Goal: Task Accomplishment & Management: Manage account settings

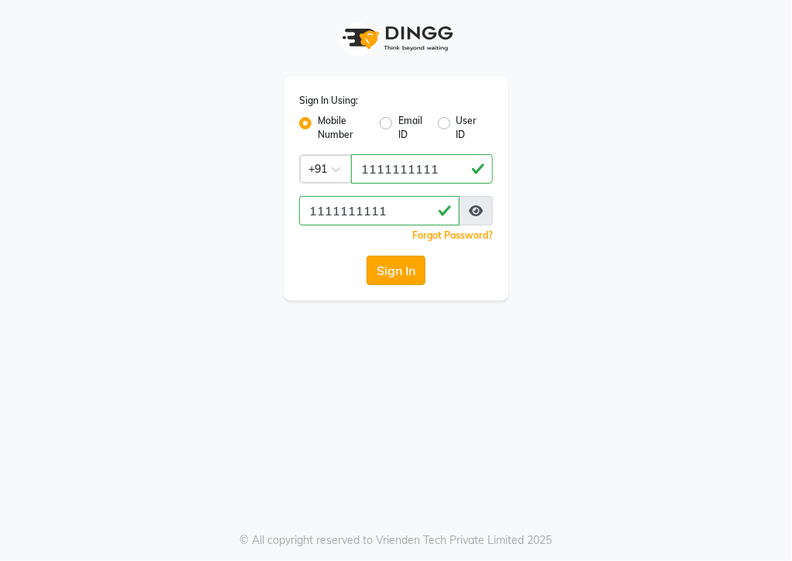
click at [394, 257] on button "Sign In" at bounding box center [396, 270] width 59 height 29
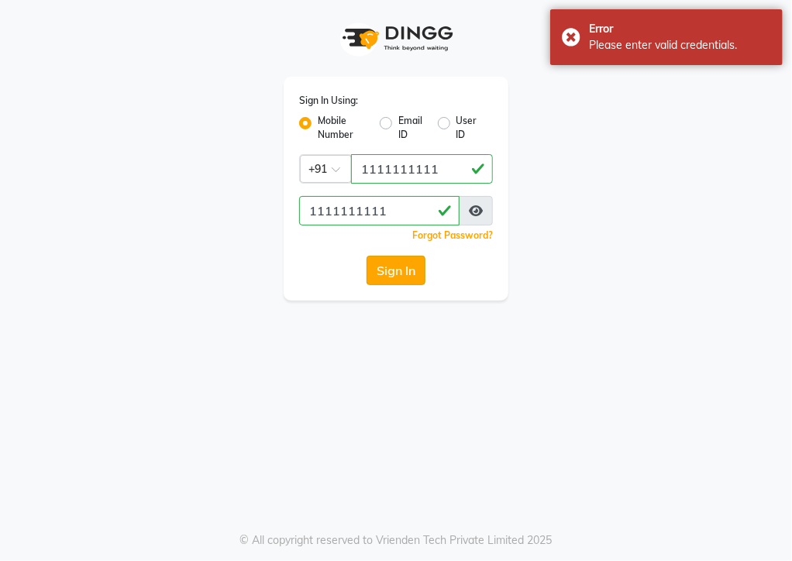
click at [394, 257] on button "Sign In" at bounding box center [396, 270] width 59 height 29
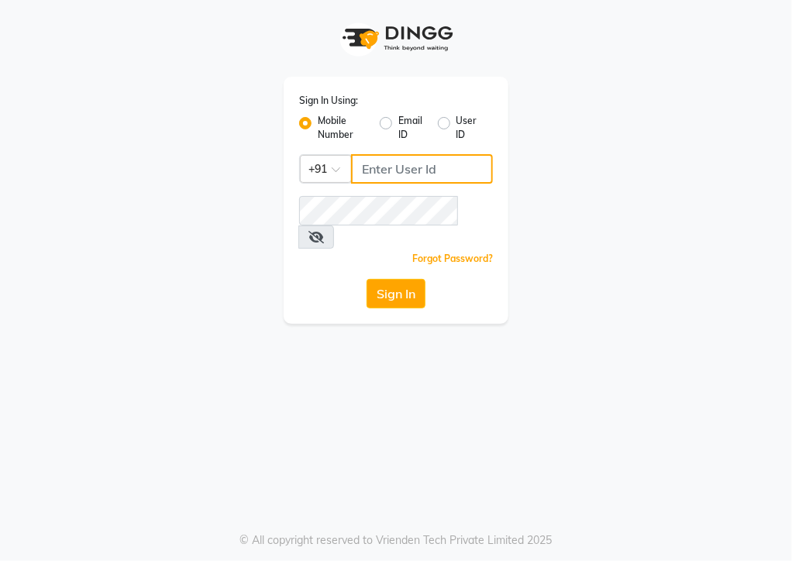
click at [378, 178] on input "Username" at bounding box center [422, 168] width 142 height 29
type input "1111111111"
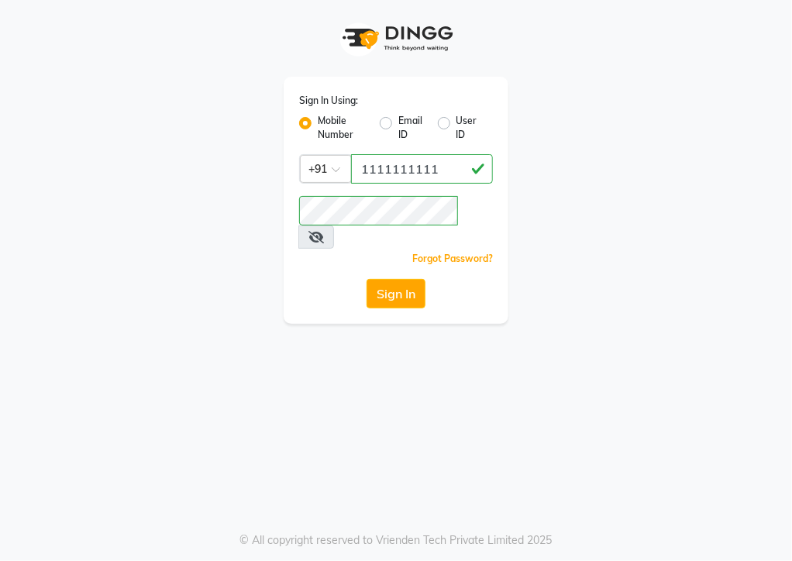
click at [561, 203] on div "Sign In Using: Mobile Number Email ID User ID Country Code × +91 1111111111 Rem…" at bounding box center [396, 162] width 744 height 324
click at [403, 279] on button "Sign In" at bounding box center [396, 293] width 59 height 29
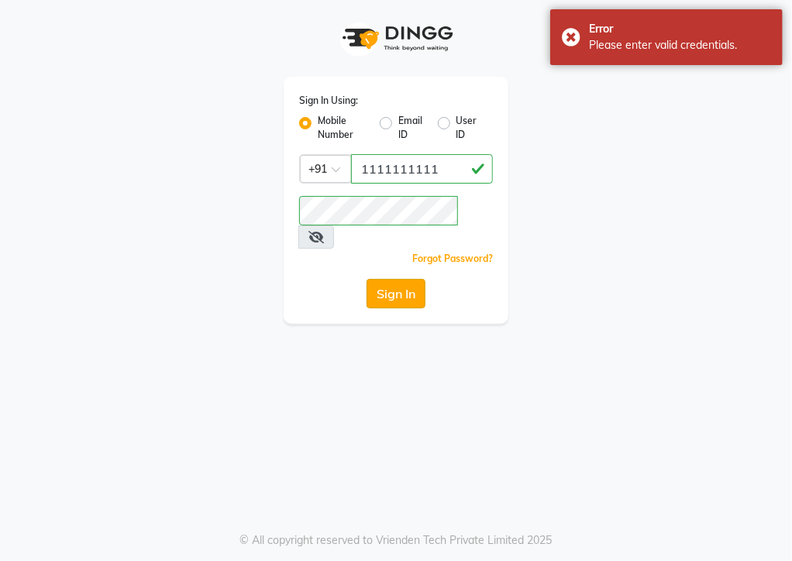
click at [403, 279] on button "Sign In" at bounding box center [396, 293] width 59 height 29
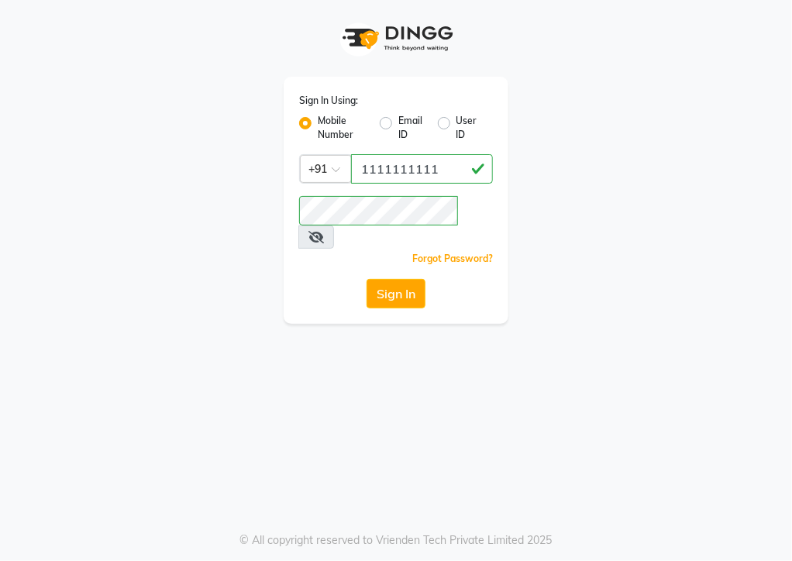
click at [393, 291] on div "Sign In Using: Mobile Number Email ID User ID Country Code × +91 1111111111 Rem…" at bounding box center [396, 200] width 225 height 247
click at [395, 279] on button "Sign In" at bounding box center [396, 293] width 59 height 29
click at [334, 226] on span at bounding box center [317, 237] width 36 height 23
click at [324, 231] on icon at bounding box center [317, 237] width 16 height 12
click at [399, 279] on button "Sign In" at bounding box center [396, 293] width 59 height 29
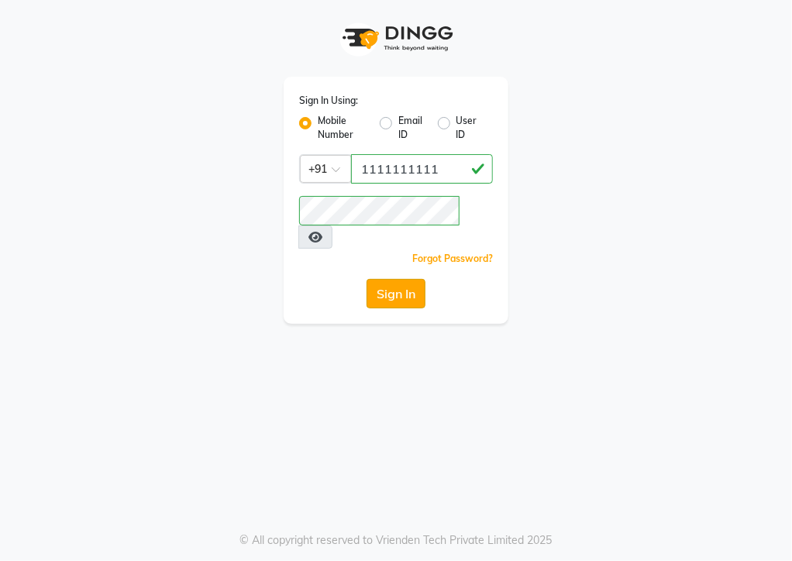
click at [387, 279] on button "Sign In" at bounding box center [396, 293] width 59 height 29
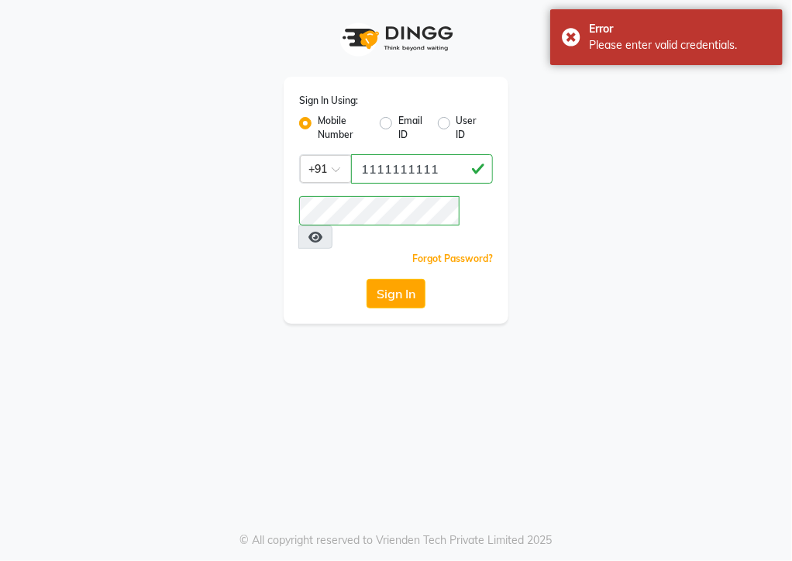
click at [469, 140] on label "User ID" at bounding box center [469, 128] width 24 height 28
click at [467, 124] on input "User ID" at bounding box center [462, 119] width 10 height 10
radio input "true"
radio input "false"
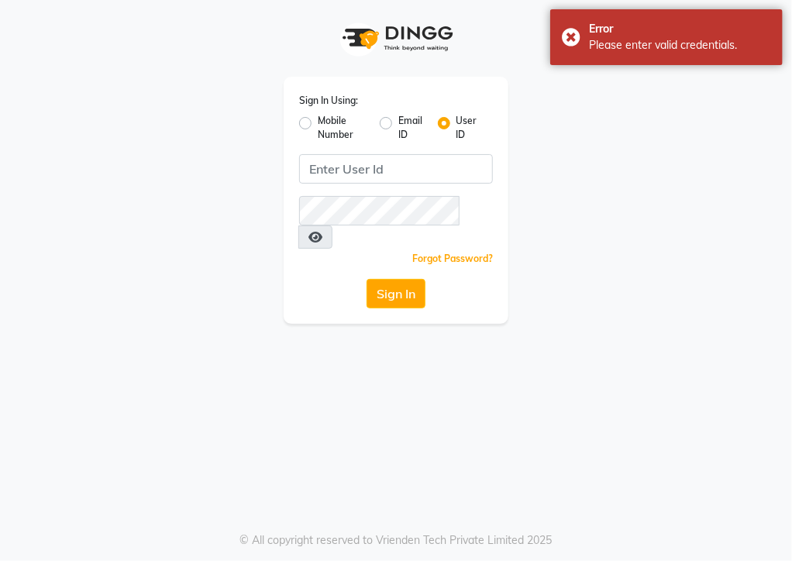
click at [313, 127] on div "Mobile Number" at bounding box center [333, 128] width 68 height 28
click at [318, 122] on label "Mobile Number" at bounding box center [343, 128] width 50 height 28
click at [318, 122] on input "Mobile Number" at bounding box center [323, 119] width 10 height 10
radio input "true"
radio input "false"
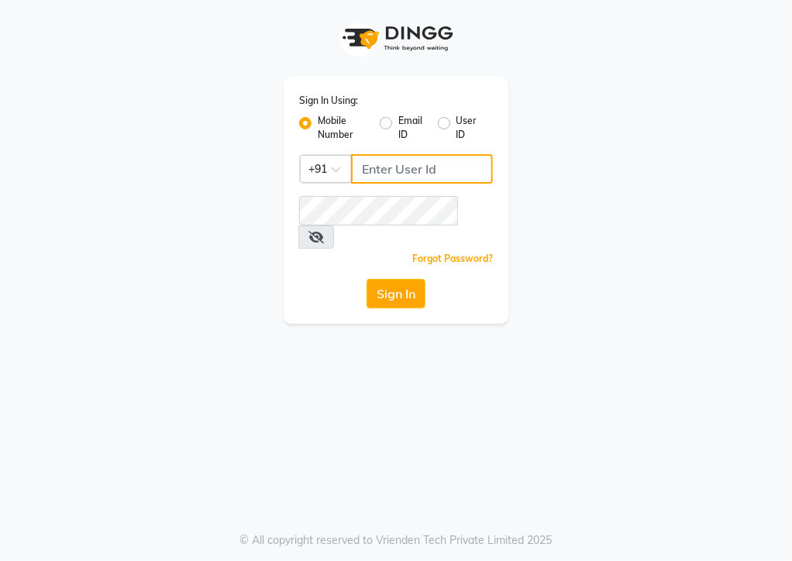
click at [366, 167] on input "Username" at bounding box center [422, 168] width 142 height 29
click at [396, 169] on input "1111111111" at bounding box center [422, 168] width 142 height 29
type input "1111111111"
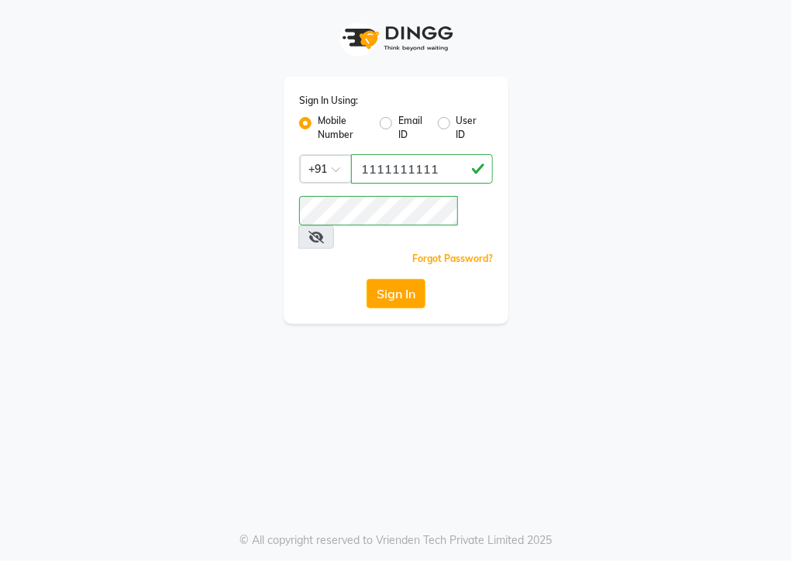
click at [288, 247] on div "Sign In Using: Mobile Number Email ID User ID Country Code × +91 1111111111 Rem…" at bounding box center [396, 200] width 225 height 247
click at [397, 279] on button "Sign In" at bounding box center [396, 293] width 59 height 29
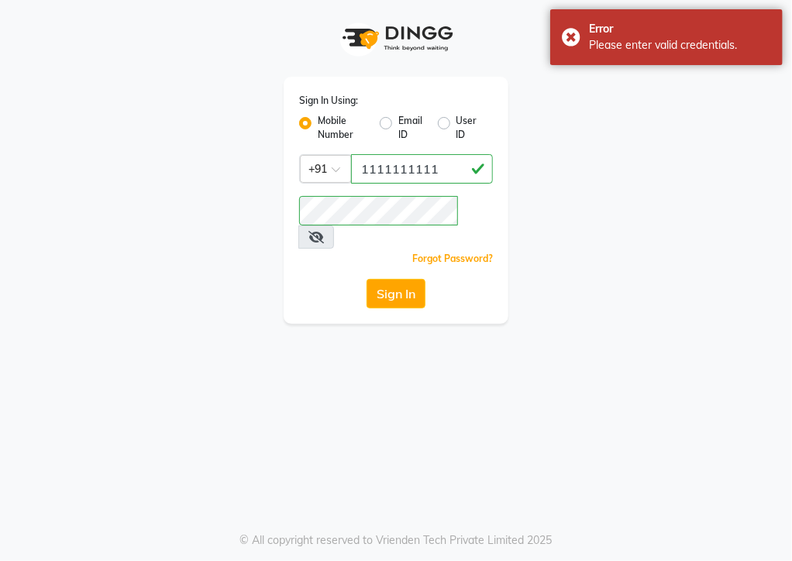
click at [324, 231] on icon at bounding box center [317, 237] width 16 height 12
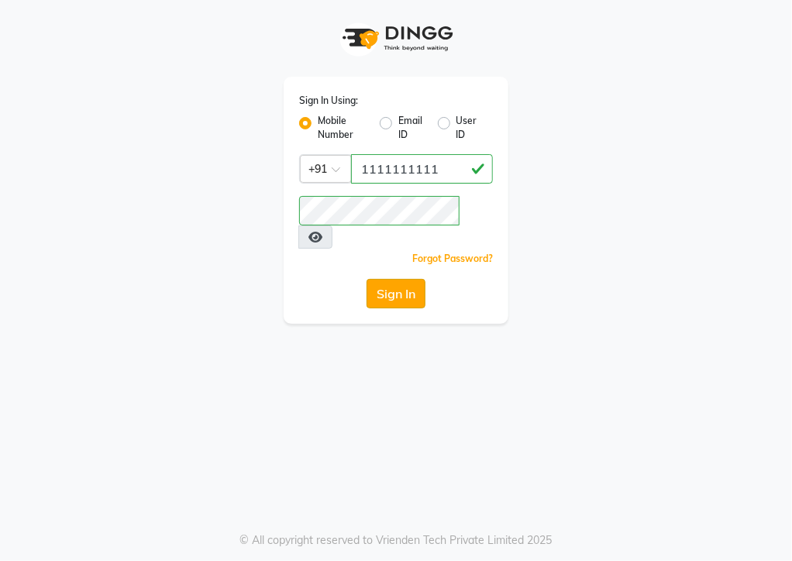
click at [402, 279] on button "Sign In" at bounding box center [396, 293] width 59 height 29
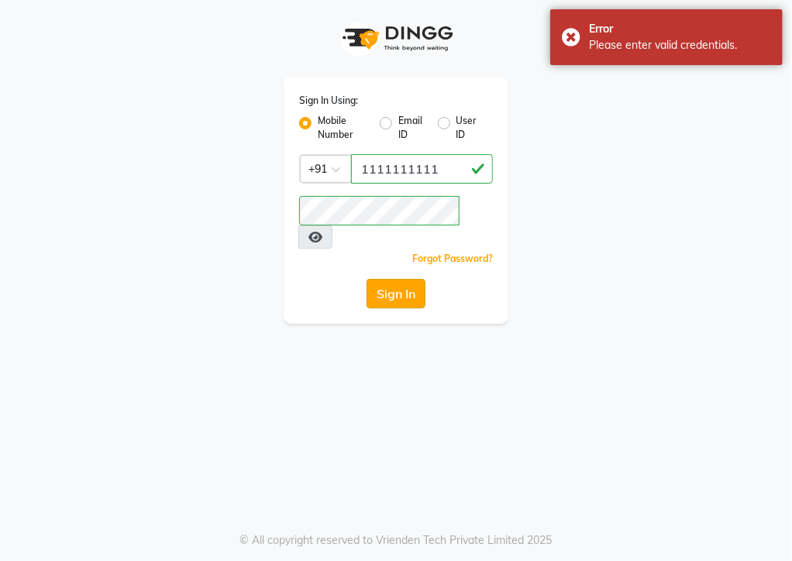
click at [402, 279] on button "Sign In" at bounding box center [396, 293] width 59 height 29
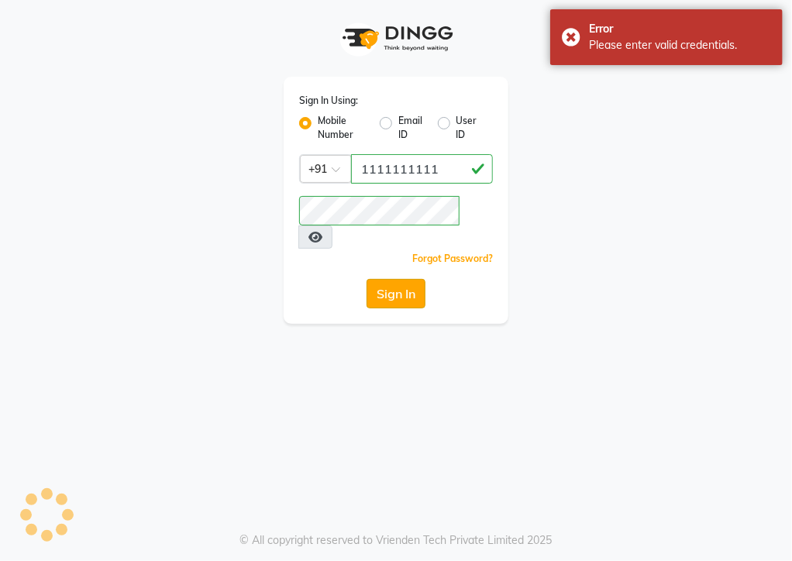
click at [402, 279] on button "Sign In" at bounding box center [396, 293] width 59 height 29
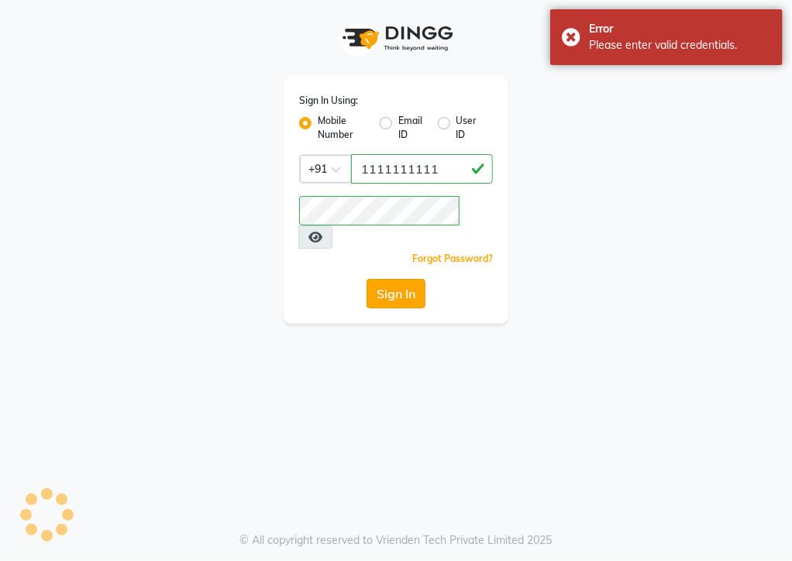
click at [402, 279] on button "Sign In" at bounding box center [396, 293] width 59 height 29
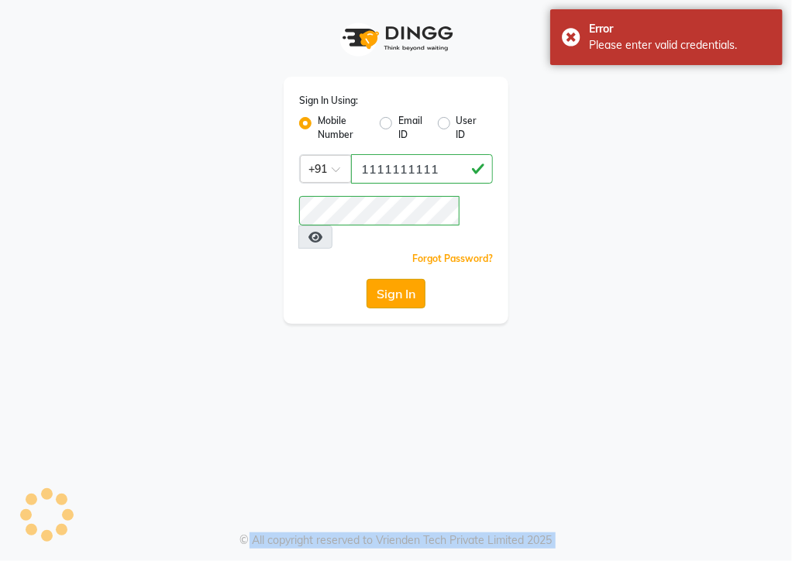
click at [402, 279] on div "Sign In" at bounding box center [396, 293] width 194 height 29
click at [402, 279] on button "Sign In" at bounding box center [396, 293] width 59 height 29
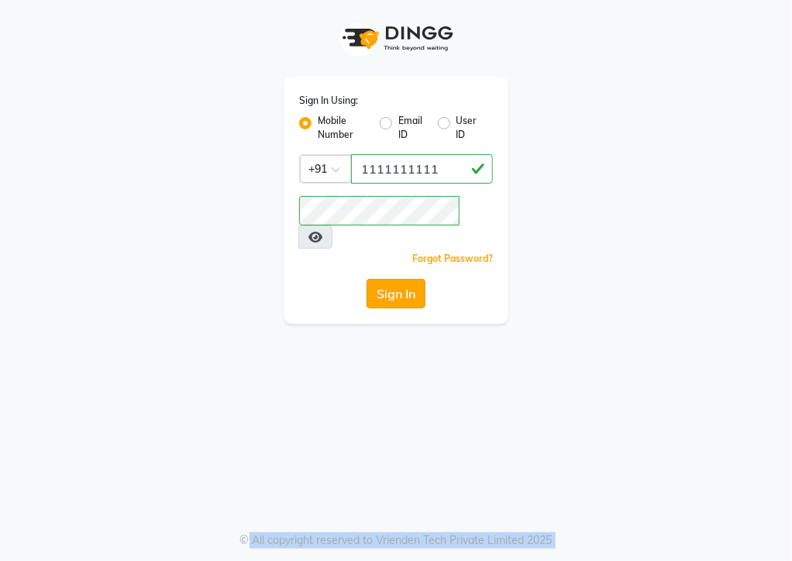
click at [402, 279] on button "Sign In" at bounding box center [396, 293] width 59 height 29
click at [391, 279] on button "Sign In" at bounding box center [396, 293] width 59 height 29
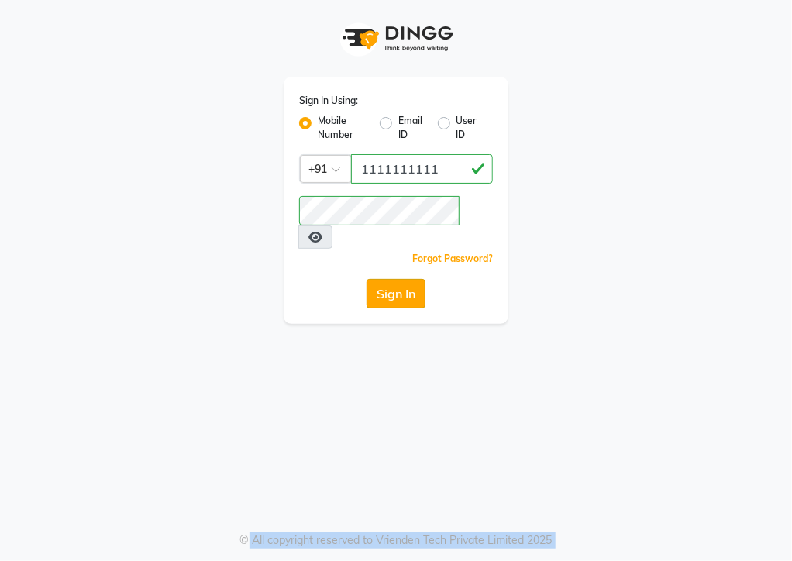
click at [400, 279] on button "Sign In" at bounding box center [396, 293] width 59 height 29
